Goal: Task Accomplishment & Management: Manage account settings

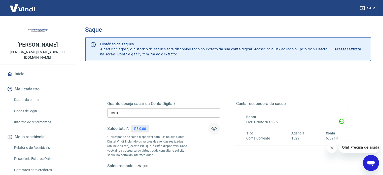
click at [212, 126] on icon "button" at bounding box center [214, 129] width 6 height 6
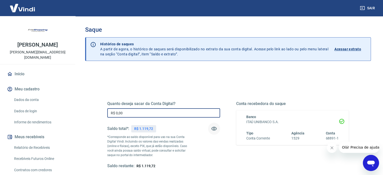
click at [157, 111] on input "R$ 0,00" at bounding box center [163, 112] width 113 height 9
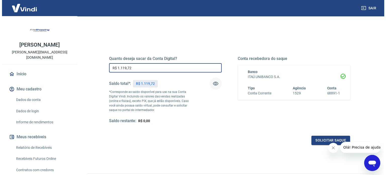
scroll to position [73, 0]
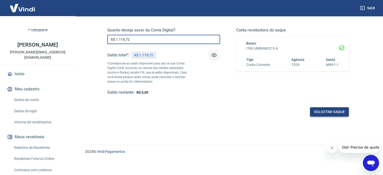
type input "R$ 1.119,72"
click at [322, 112] on button "Solicitar saque" at bounding box center [329, 111] width 39 height 9
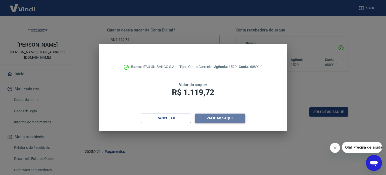
click at [234, 119] on button "Validar saque" at bounding box center [220, 117] width 50 height 9
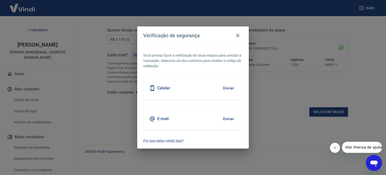
click at [229, 87] on button "Enviar" at bounding box center [229, 88] width 16 height 11
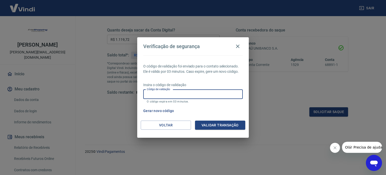
click at [187, 97] on input "Código de validação" at bounding box center [193, 94] width 100 height 9
type input "746096"
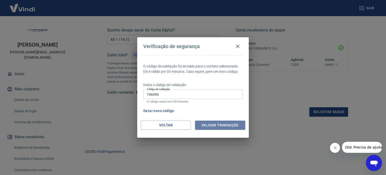
click at [214, 123] on button "Validar transação" at bounding box center [220, 125] width 50 height 9
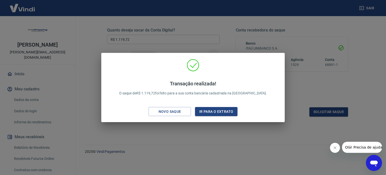
click at [180, 121] on div "Transação realizada! O saque de R$ 1.119,72 foi feito para a sua conta bancária…" at bounding box center [193, 87] width 184 height 69
click at [261, 139] on div "Transação realizada! O saque de R$ 1.119,72 foi feito para a sua conta bancária…" at bounding box center [193, 87] width 386 height 175
